Goal: Information Seeking & Learning: Learn about a topic

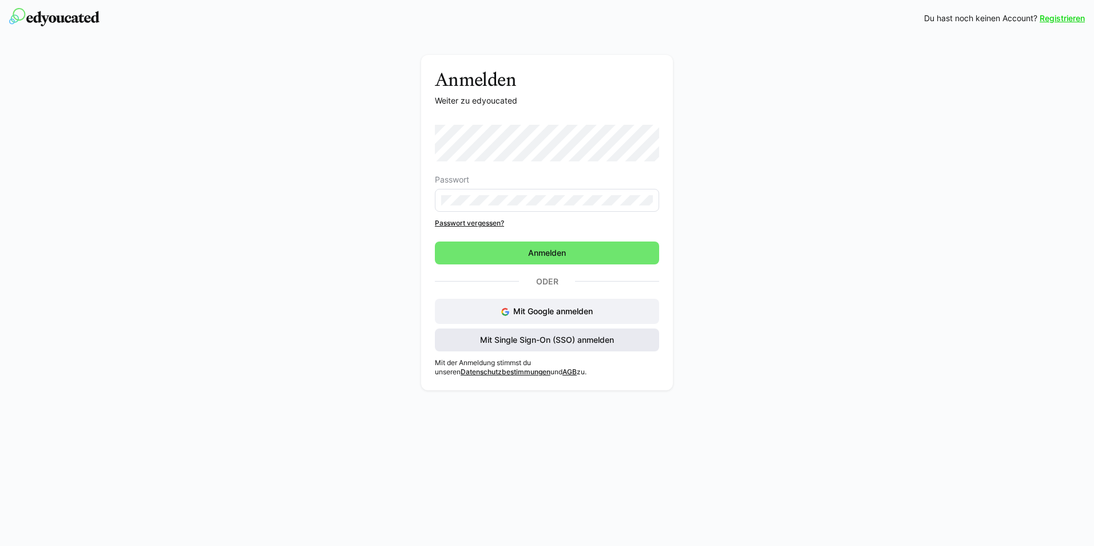
click at [538, 343] on span "Mit Single Sign-On (SSO) anmelden" at bounding box center [547, 339] width 137 height 11
click at [520, 346] on span "Mit Single Sign-On (SSO) anmelden" at bounding box center [547, 340] width 224 height 23
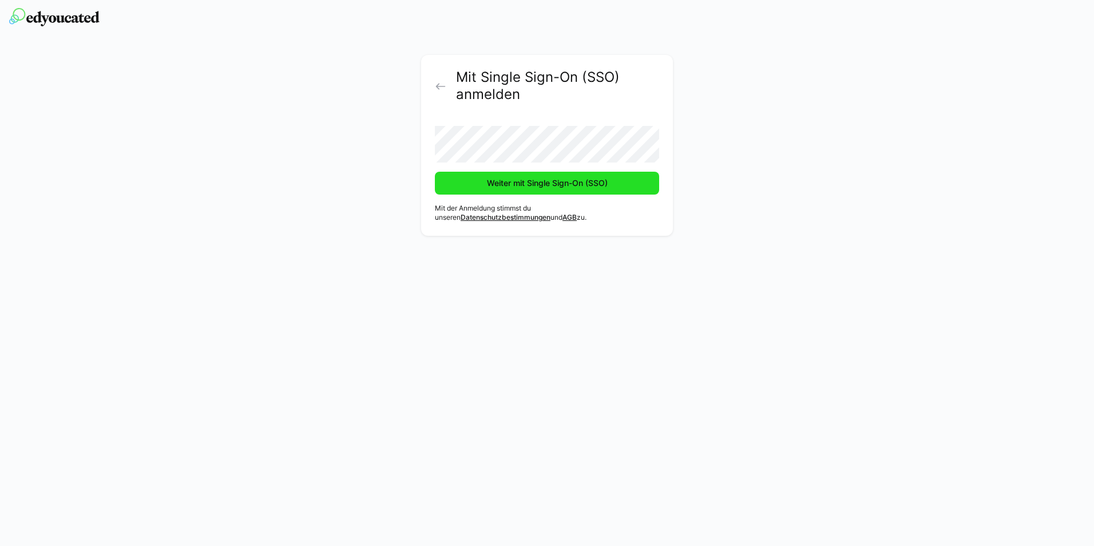
click at [536, 183] on span "Weiter mit Single Sign-On (SSO)" at bounding box center [547, 182] width 124 height 11
click at [530, 183] on span "Weiter mit Single Sign-On (SSO)" at bounding box center [547, 182] width 124 height 11
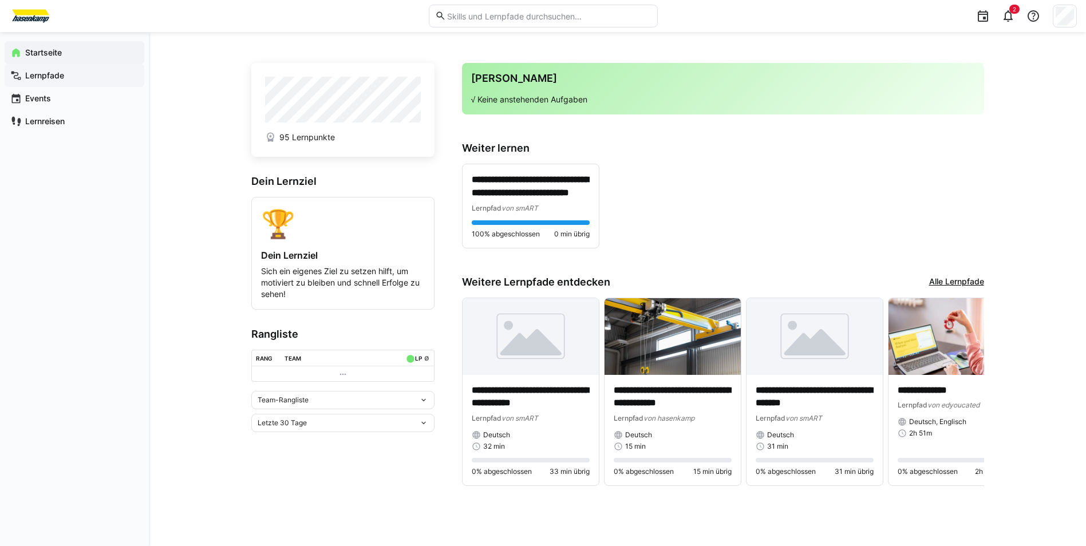
click at [0, 0] on app-navigation-label "Lernpfade" at bounding box center [0, 0] width 0 height 0
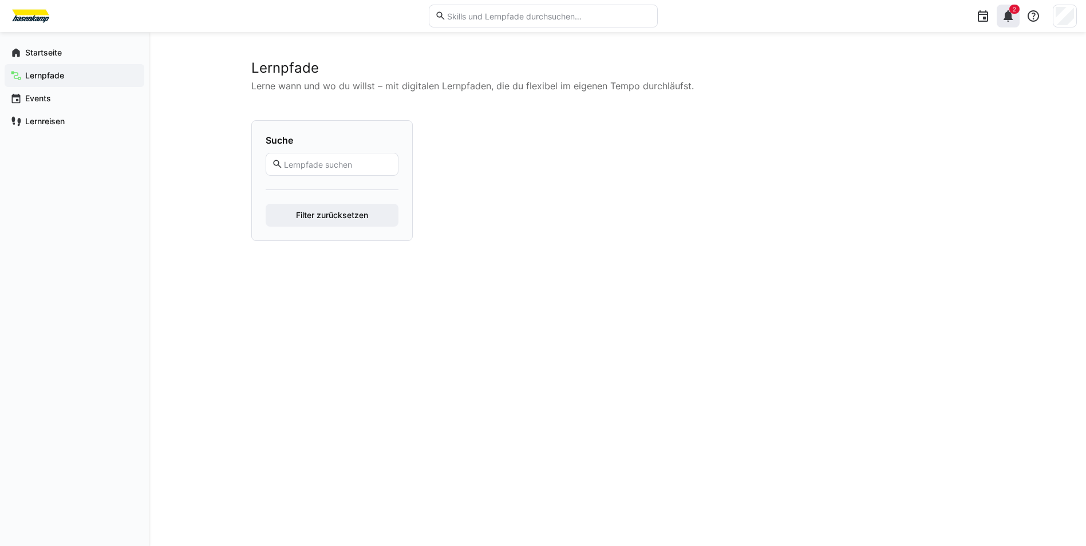
click at [1004, 16] on eds-icon at bounding box center [1008, 16] width 14 height 14
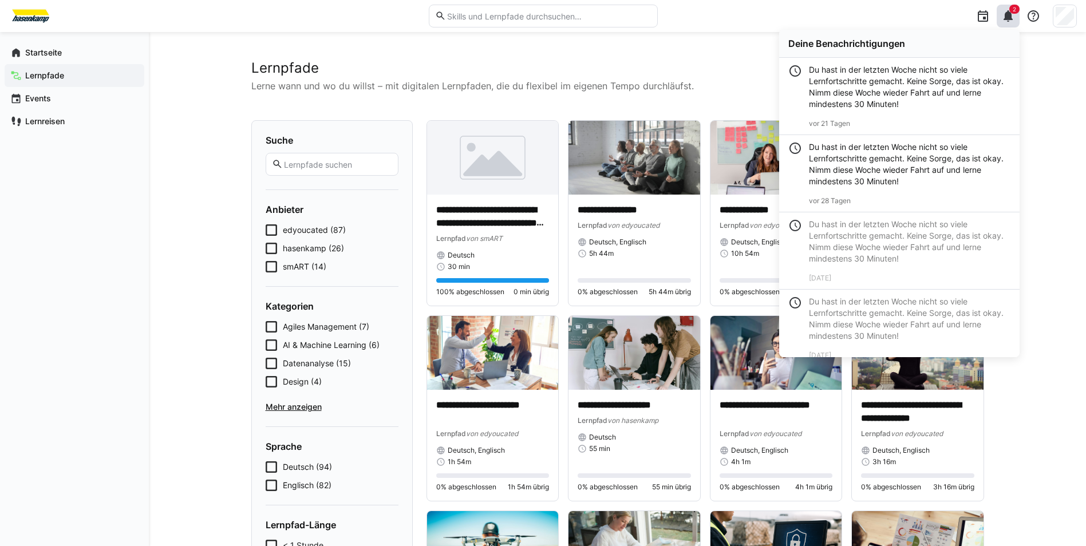
click at [440, 62] on h2 "Lernpfade" at bounding box center [617, 68] width 733 height 17
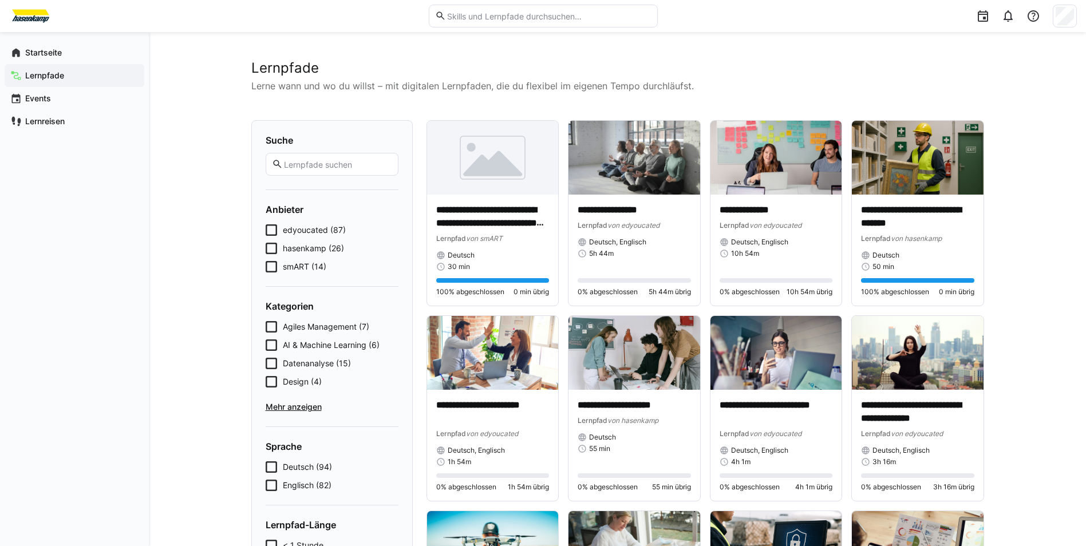
click at [268, 231] on icon at bounding box center [271, 229] width 11 height 11
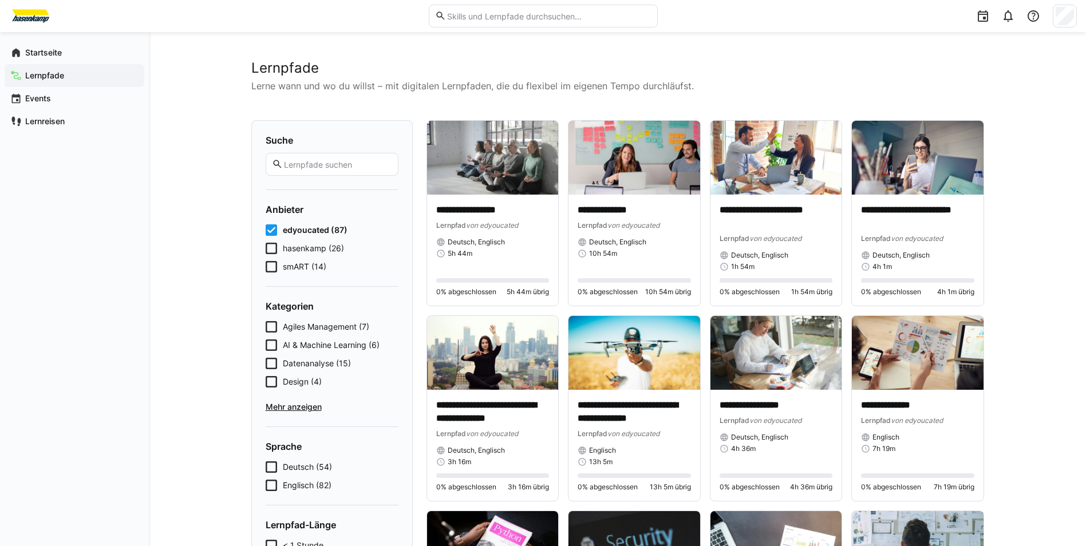
click at [268, 231] on icon at bounding box center [271, 229] width 11 height 11
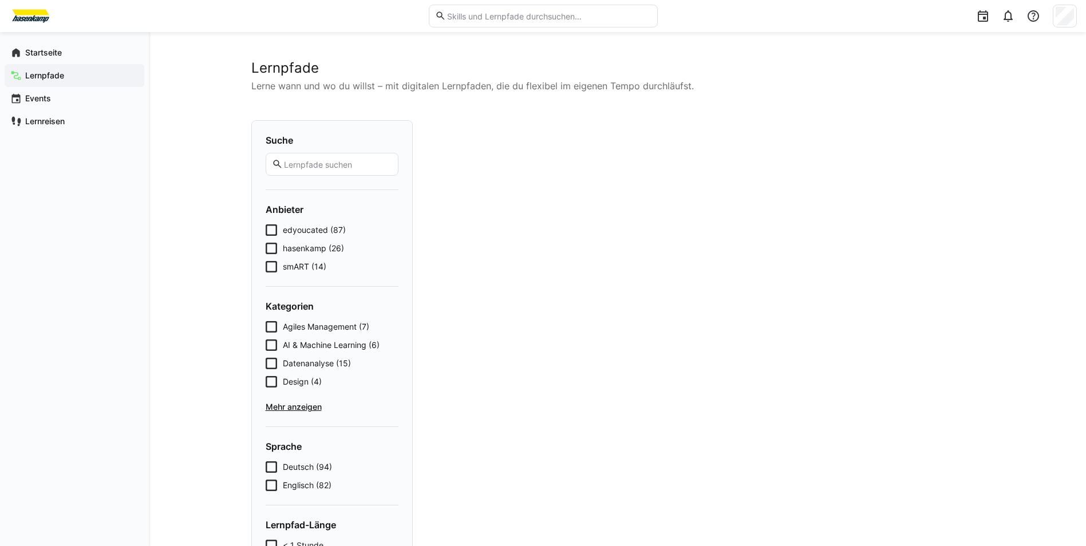
click at [275, 248] on icon at bounding box center [271, 248] width 11 height 11
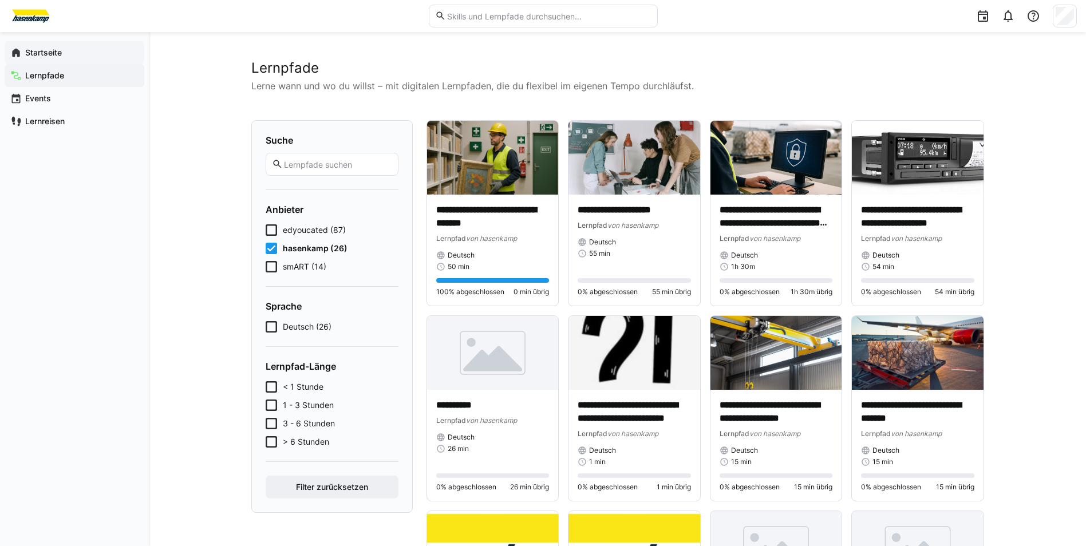
click at [0, 0] on app-navigation-label "Startseite" at bounding box center [0, 0] width 0 height 0
